Goal: Task Accomplishment & Management: Manage account settings

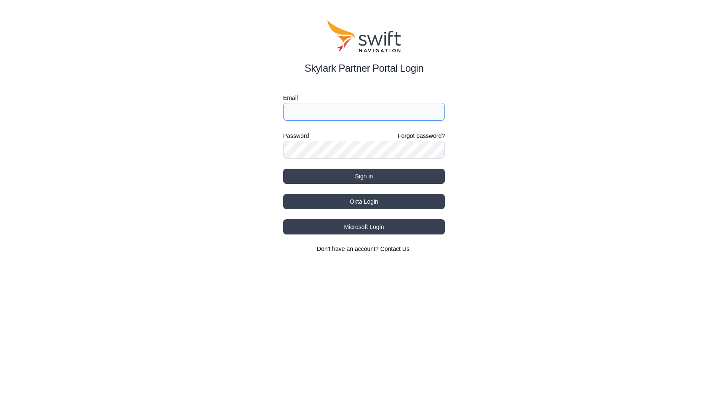
type input "[EMAIL_ADDRESS][DOMAIN_NAME]"
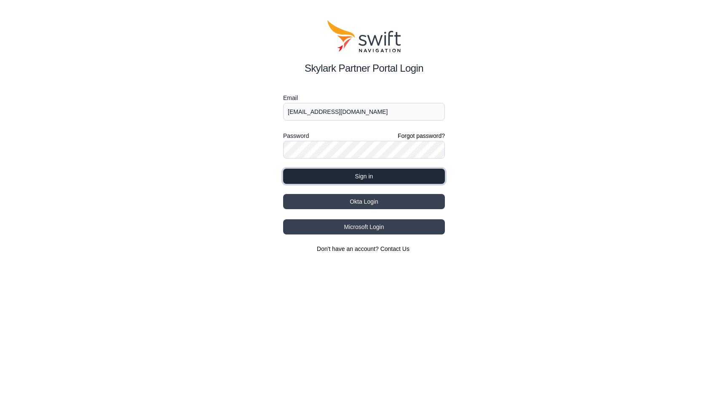
click at [350, 174] on button "Sign in" at bounding box center [364, 176] width 162 height 15
click at [324, 177] on button "Sign in" at bounding box center [364, 176] width 162 height 15
click at [362, 179] on button "Sign in" at bounding box center [364, 176] width 162 height 15
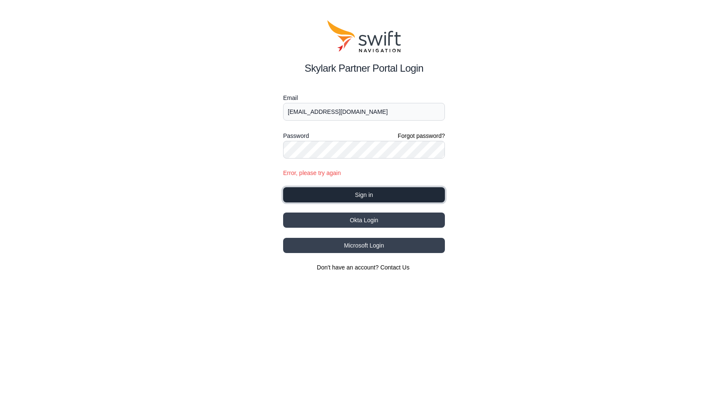
click at [362, 193] on button "Sign in" at bounding box center [364, 194] width 162 height 15
click at [355, 191] on button "Sign in" at bounding box center [364, 194] width 162 height 15
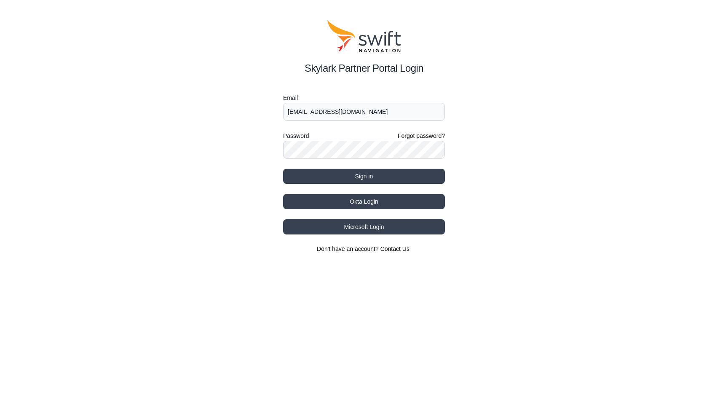
click at [352, 190] on div "Email xiao.h@grabtaxi.com Password Forgot password? Sign in Okta Login Microsof…" at bounding box center [364, 173] width 162 height 160
click at [351, 181] on button "Sign in" at bounding box center [364, 176] width 162 height 15
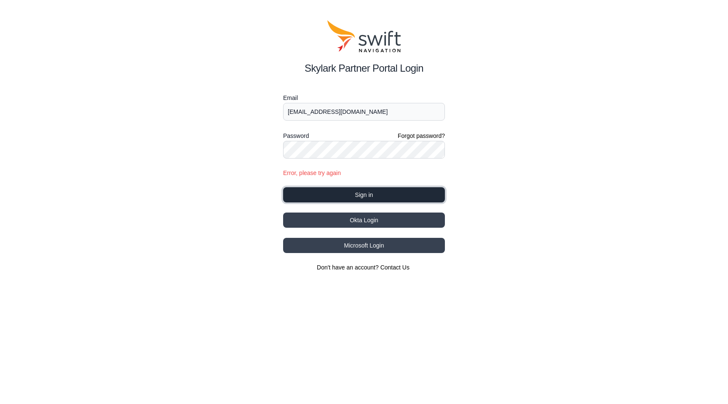
click at [355, 193] on button "Sign in" at bounding box center [364, 194] width 162 height 15
click at [355, 189] on button "Sign in" at bounding box center [364, 194] width 162 height 15
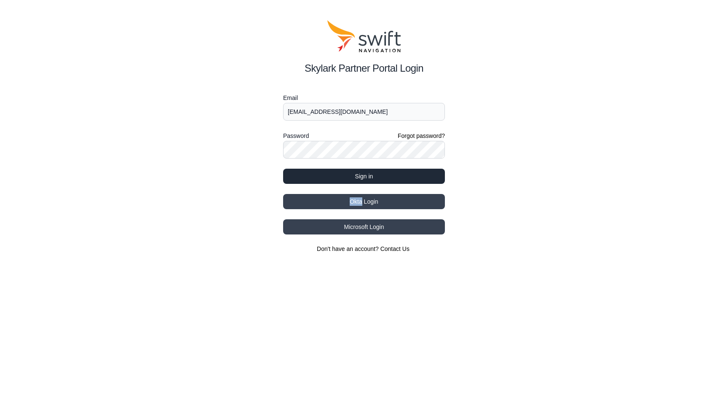
click at [355, 189] on div "Email xiao.h@grabtaxi.com Password Forgot password? Sign in Okta Login Microsof…" at bounding box center [364, 173] width 162 height 160
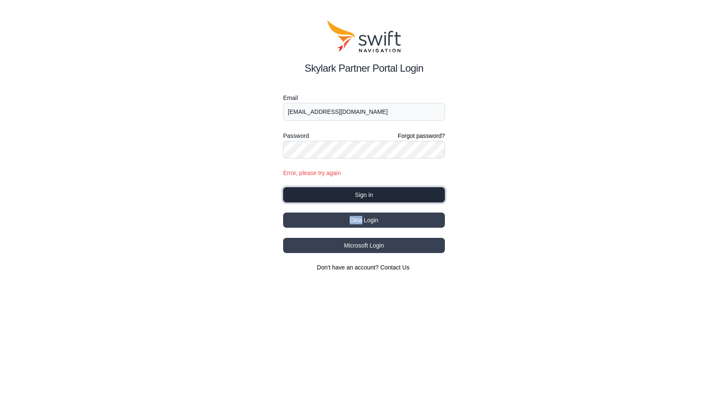
click at [355, 189] on button "Sign in" at bounding box center [364, 194] width 162 height 15
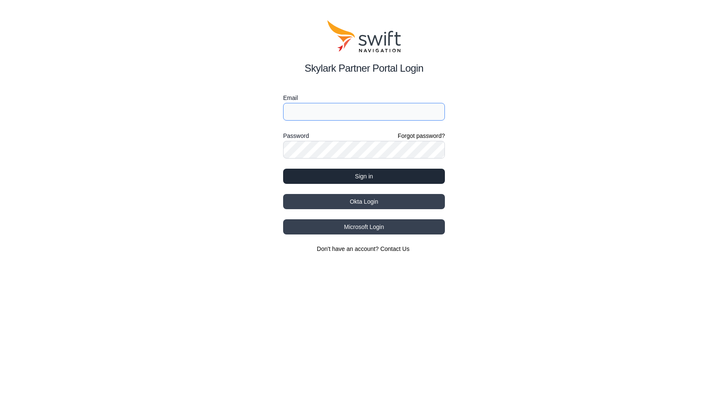
type input "[EMAIL_ADDRESS][DOMAIN_NAME]"
click at [314, 178] on button "Sign in" at bounding box center [364, 176] width 162 height 15
click at [408, 173] on button "Sign in" at bounding box center [364, 176] width 162 height 15
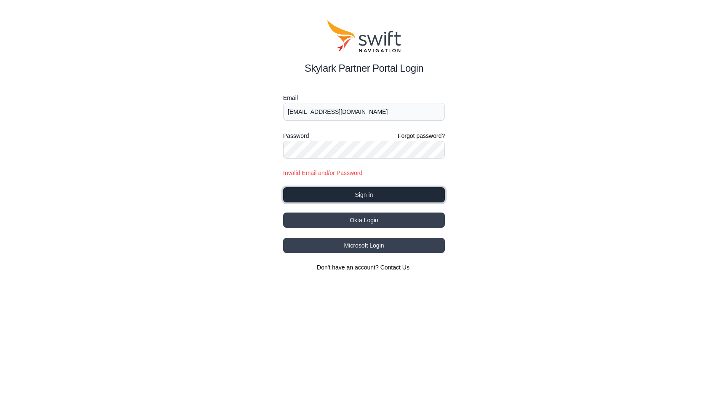
click at [408, 190] on button "Sign in" at bounding box center [364, 194] width 162 height 15
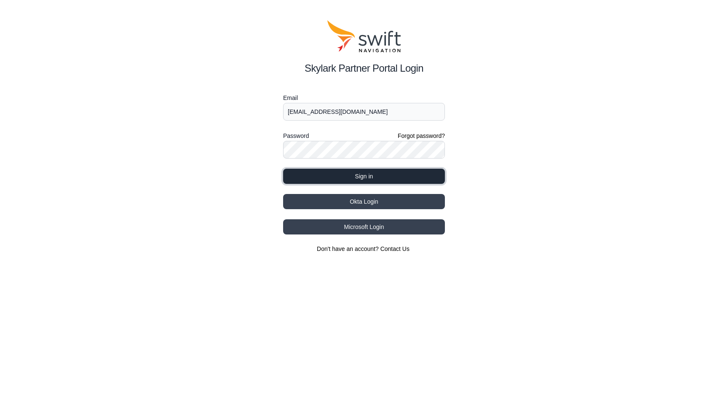
click at [373, 172] on button "Sign in" at bounding box center [364, 176] width 162 height 15
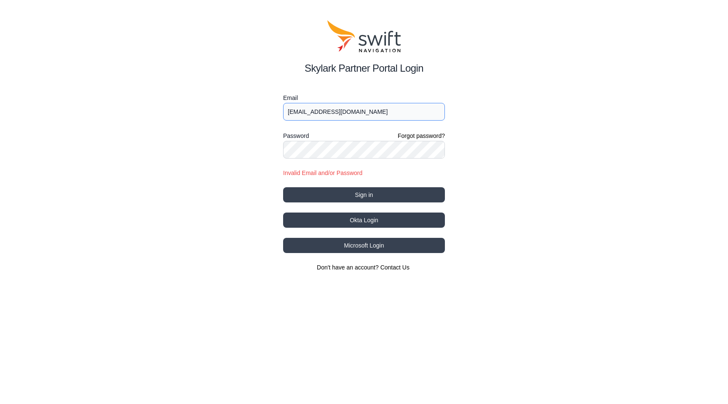
click at [354, 112] on input "xiao.h@grabtaxi.com" at bounding box center [364, 112] width 162 height 18
click at [283, 187] on button "Sign in" at bounding box center [364, 194] width 162 height 15
click at [258, 159] on div "Skylark Partner Portal Login Email xiao.h@grabtaxi.com Password Forgot password…" at bounding box center [364, 146] width 728 height 292
click at [311, 193] on button "Sign in" at bounding box center [364, 194] width 162 height 15
click at [337, 185] on form "Email xiao.h@grabtaxi.com Password Forgot password? Invalid Email and/or Passwo…" at bounding box center [364, 148] width 162 height 110
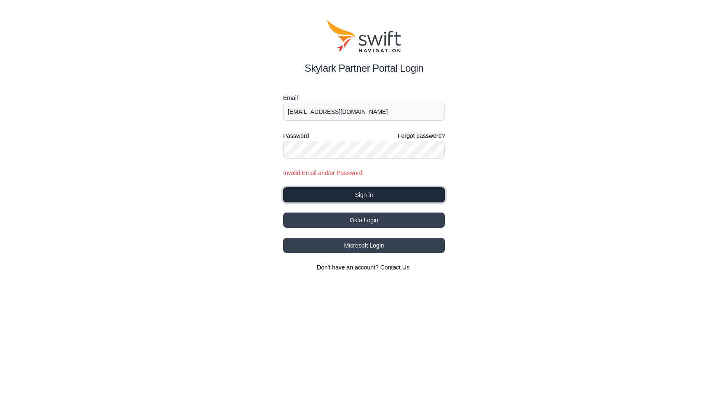
click at [338, 188] on button "Sign in" at bounding box center [364, 194] width 162 height 15
click at [319, 114] on input "xiao.h@grabtaxi.com" at bounding box center [364, 112] width 162 height 18
click at [336, 200] on button "Sign in" at bounding box center [364, 194] width 162 height 15
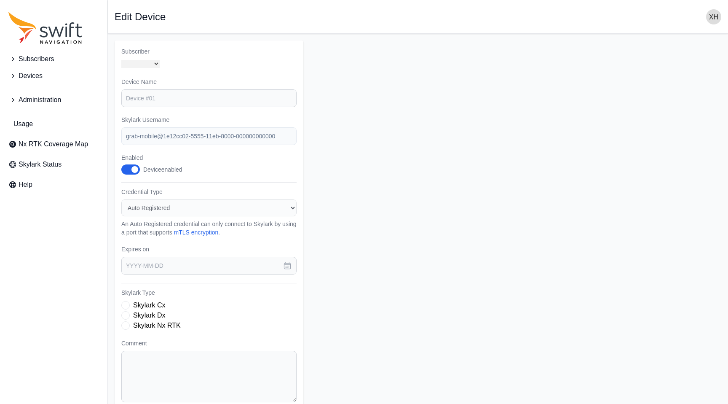
select select "fe55257b-e26b-4112-869a-e544fc77323b"
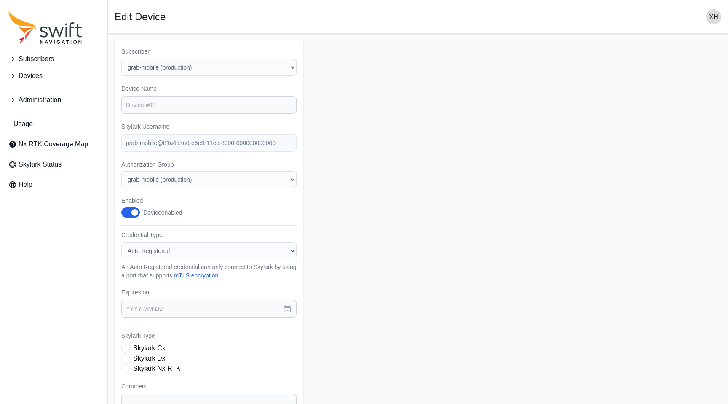
click at [38, 78] on span "Devices" at bounding box center [31, 76] width 24 height 10
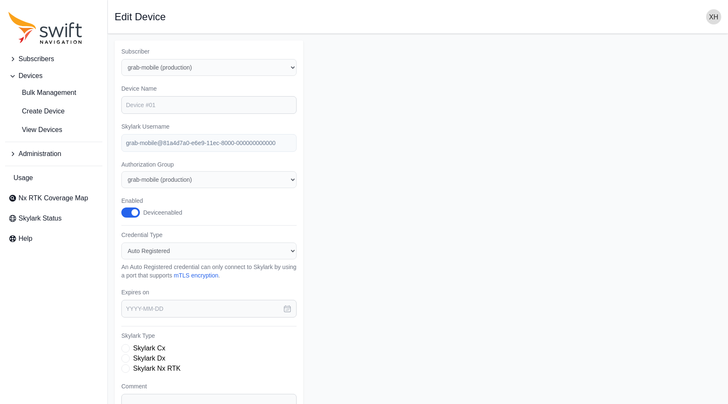
click at [30, 59] on span "Subscribers" at bounding box center [36, 59] width 35 height 10
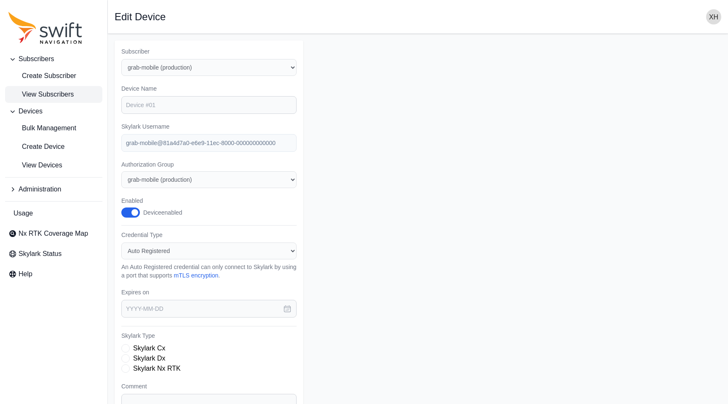
click at [56, 94] on span "View Subscribers" at bounding box center [40, 94] width 65 height 10
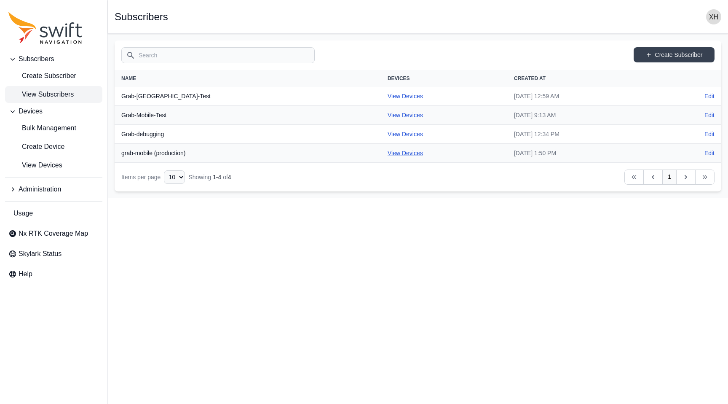
click at [388, 153] on link "View Devices" at bounding box center [405, 153] width 35 height 7
select select "fe55257b-e26b-4112-869a-e544fc77323b"
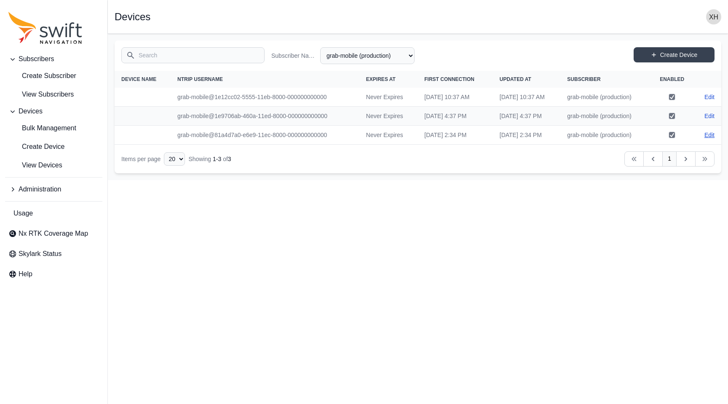
click at [711, 136] on link "Edit" at bounding box center [710, 135] width 10 height 8
select select "fe55257b-e26b-4112-869a-e544fc77323b"
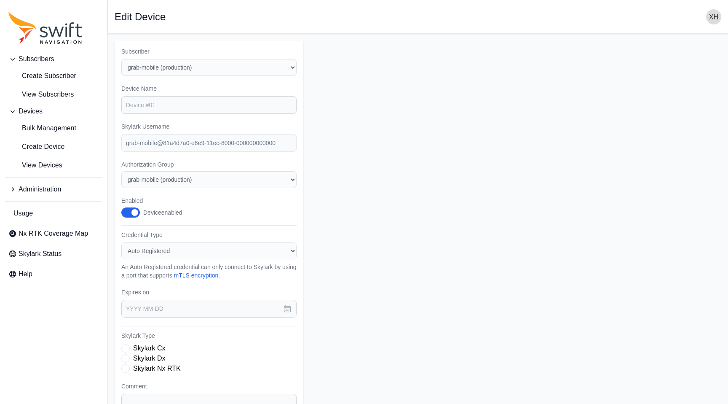
select select "fe55257b-e26b-4112-869a-e544fc77323b"
